Goal: Information Seeking & Learning: Learn about a topic

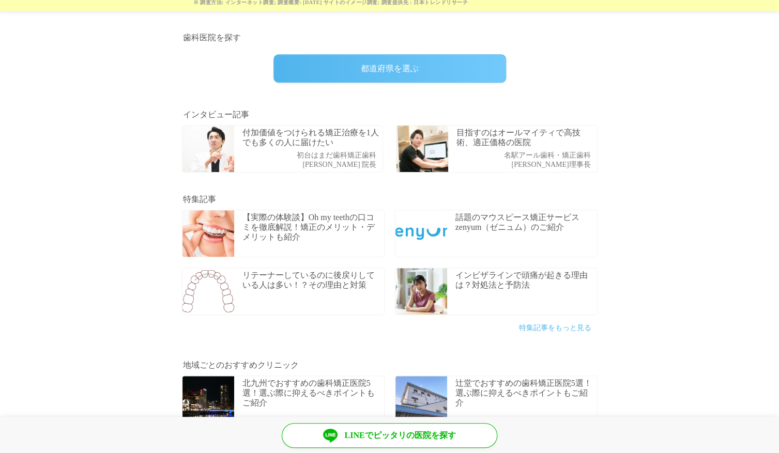
scroll to position [299, 0]
click at [598, 125] on link "目指すのはオールマイティで高技術、適正価格の医院 名駅アール歯科・矯正歯科 小池陵馬理事長" at bounding box center [497, 148] width 212 height 58
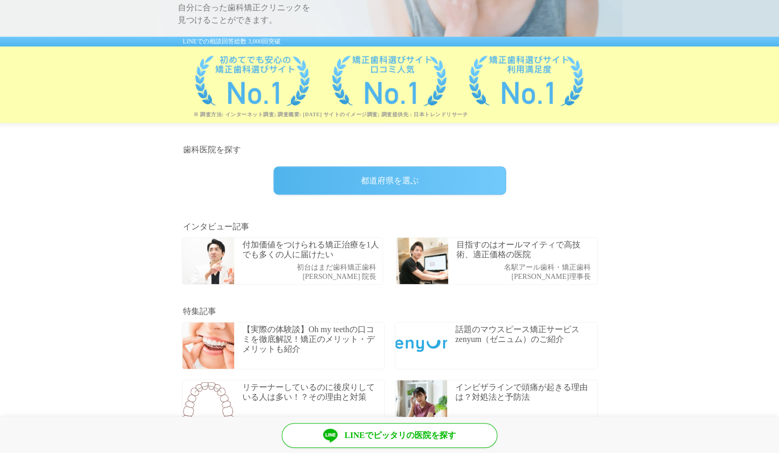
scroll to position [188, 0]
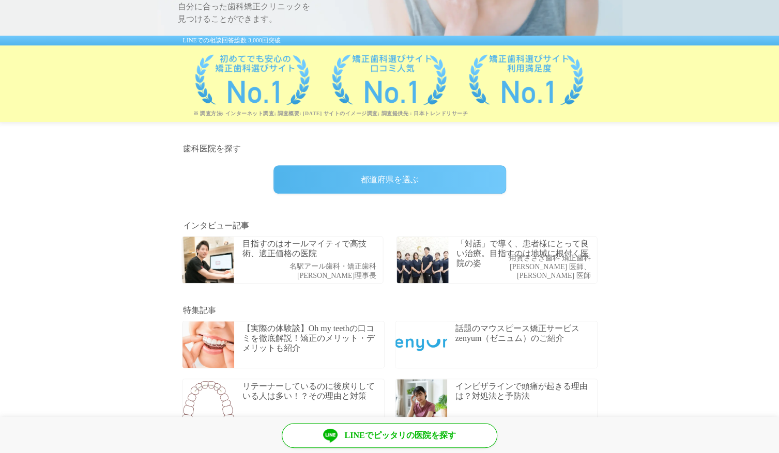
click at [466, 174] on div "都道府県を選ぶ" at bounding box center [389, 179] width 233 height 28
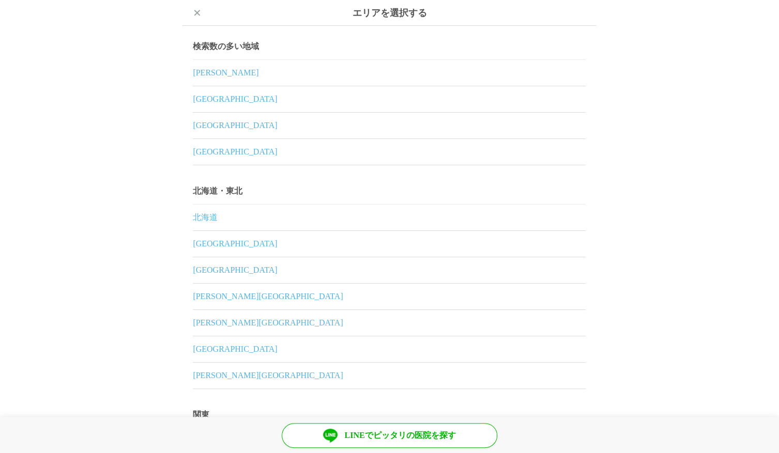
scroll to position [0, 0]
click at [196, 17] on div "×" at bounding box center [197, 13] width 8 height 26
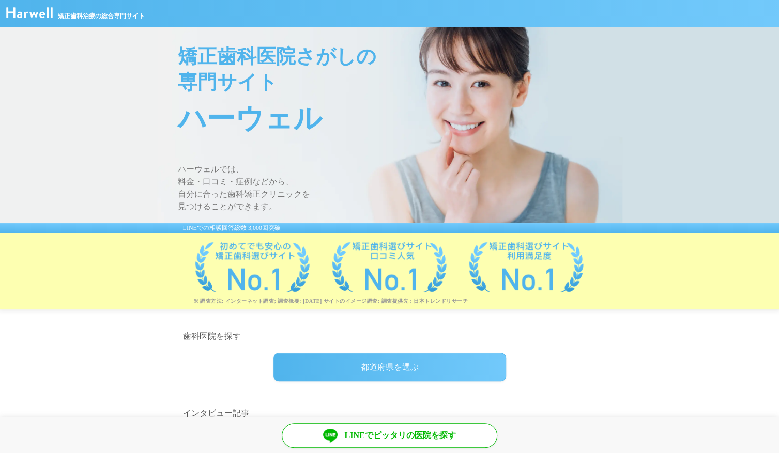
click at [322, 370] on div "都道府県を選ぶ" at bounding box center [389, 367] width 233 height 28
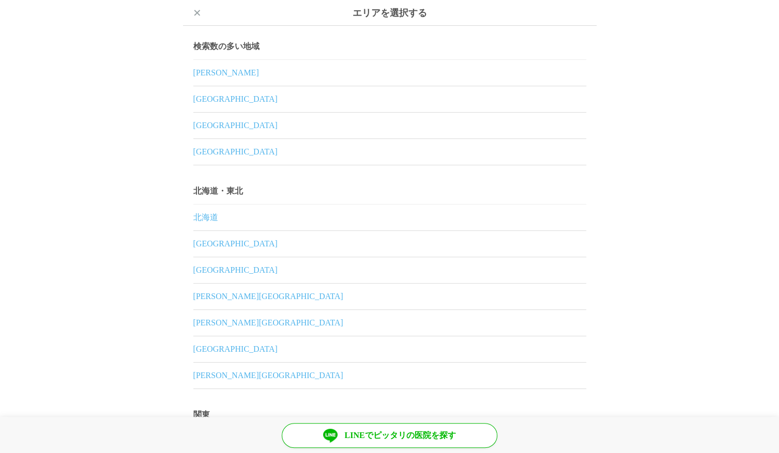
click at [205, 70] on link "[PERSON_NAME]" at bounding box center [389, 73] width 393 height 26
click at [195, 14] on div "×" at bounding box center [197, 13] width 8 height 26
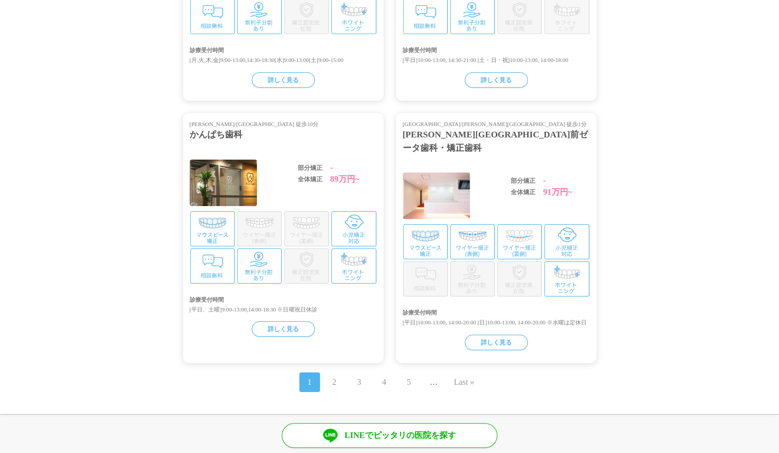
scroll to position [2141, 0]
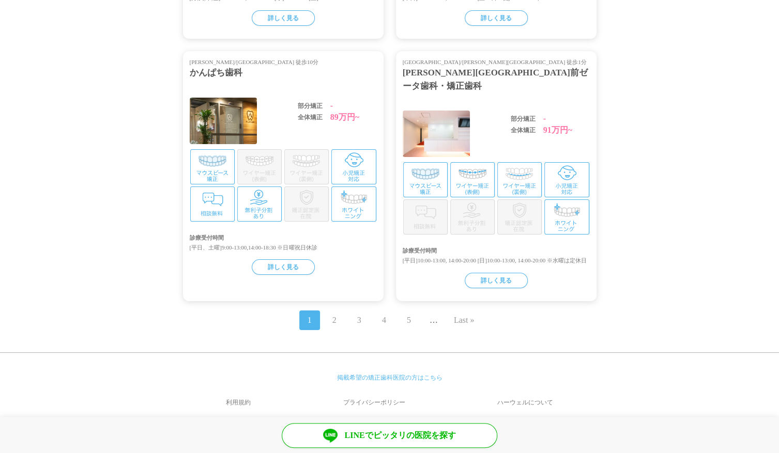
click at [339, 311] on span "2" at bounding box center [334, 321] width 21 height 20
click at [334, 314] on link "2" at bounding box center [334, 320] width 4 height 12
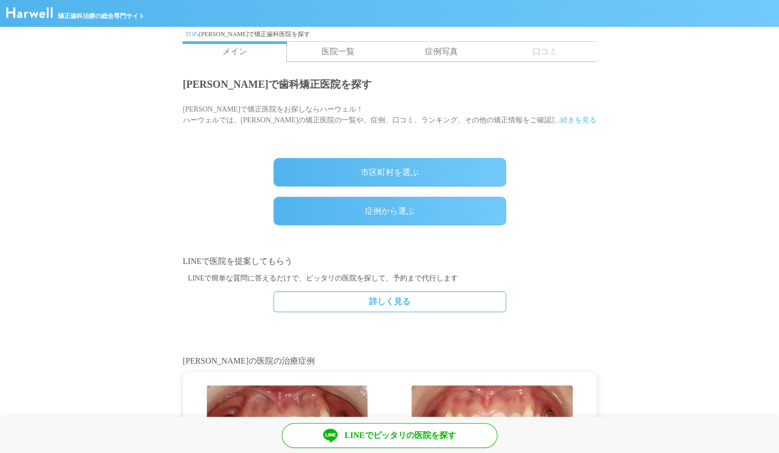
scroll to position [1, 0]
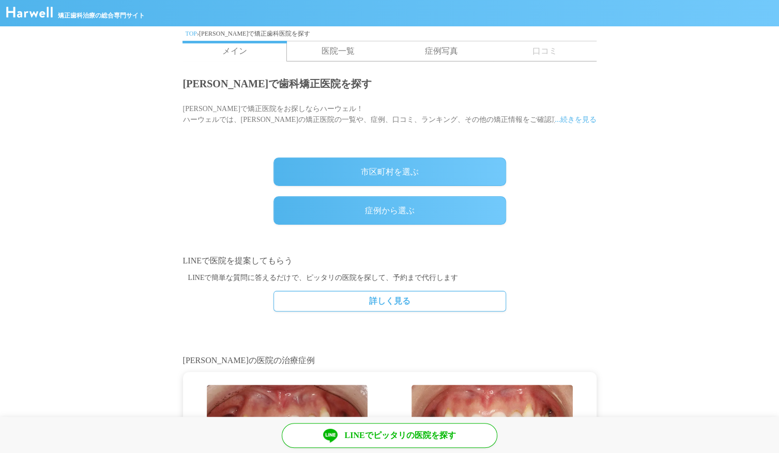
click at [583, 119] on span "...続きを見る" at bounding box center [576, 119] width 42 height 11
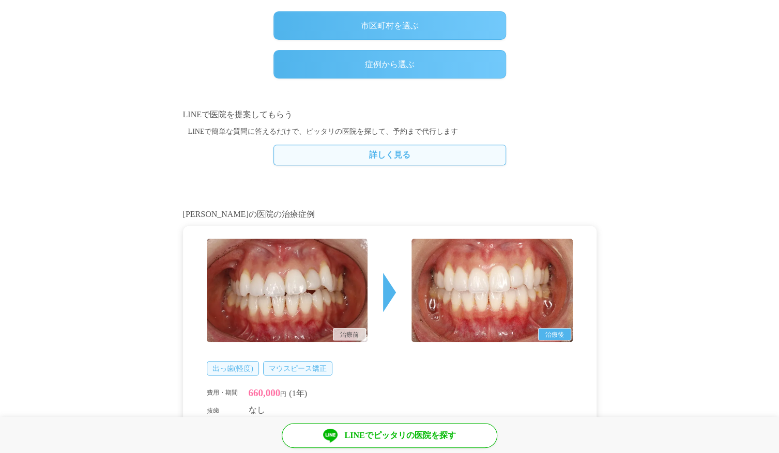
scroll to position [191, 0]
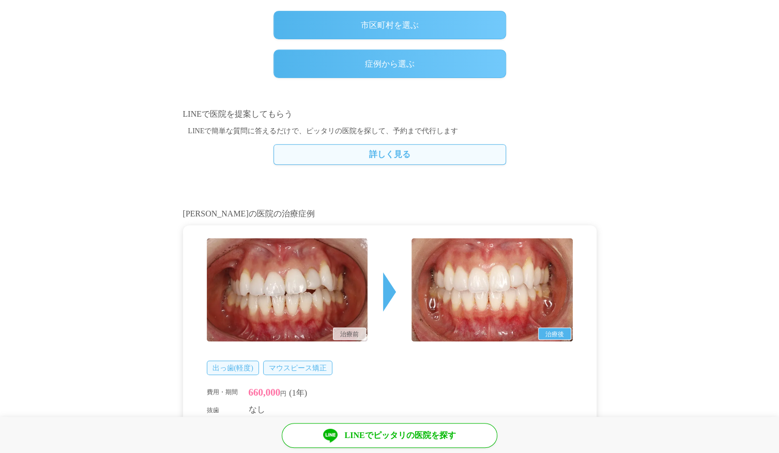
click at [424, 150] on link "詳しく見る" at bounding box center [389, 154] width 233 height 21
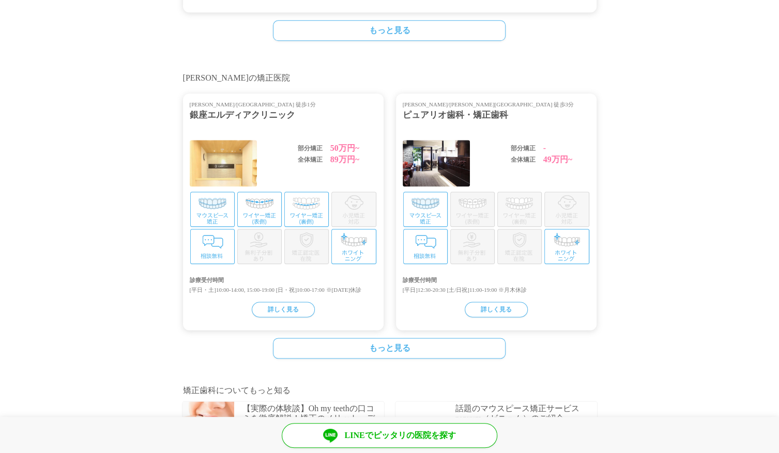
scroll to position [772, 0]
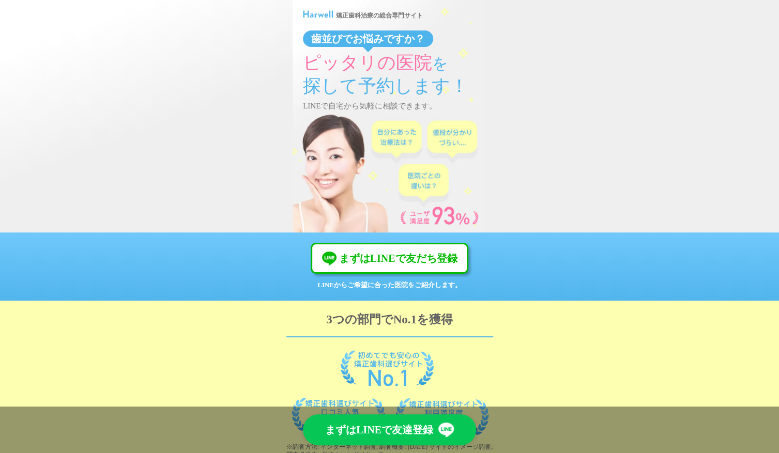
scroll to position [1, 0]
